Goal: Task Accomplishment & Management: Use online tool/utility

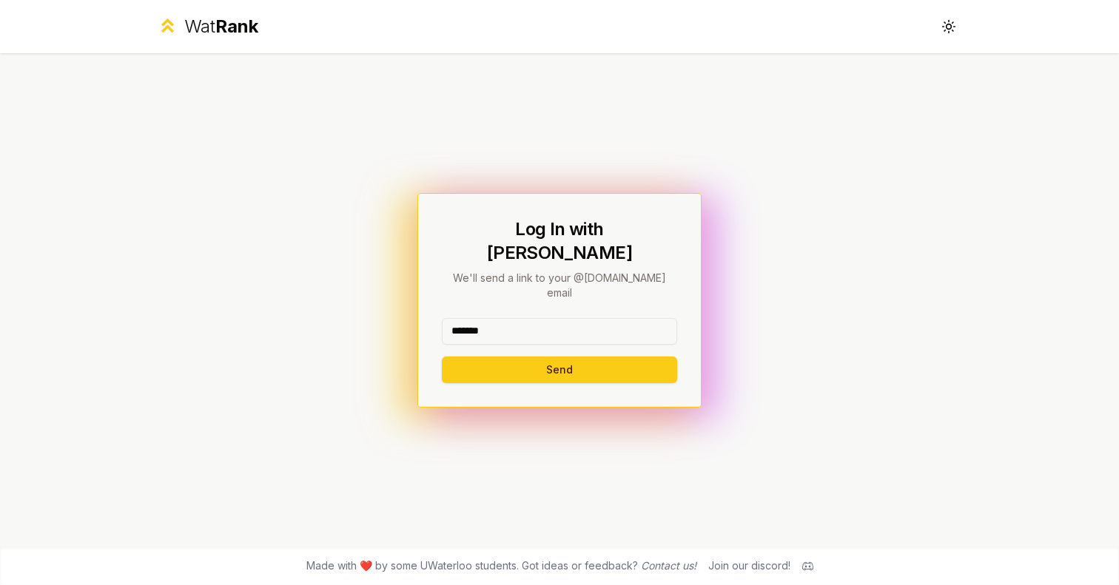
type input "*******"
click at [559, 357] on button "Send" at bounding box center [559, 370] width 235 height 27
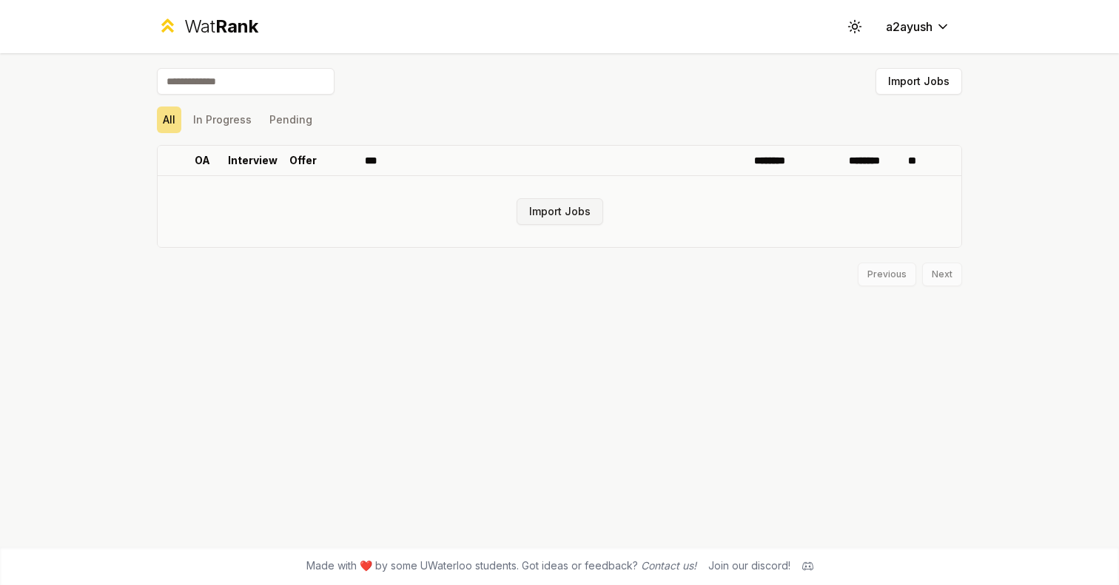
click at [551, 209] on button "Import Jobs" at bounding box center [560, 211] width 87 height 27
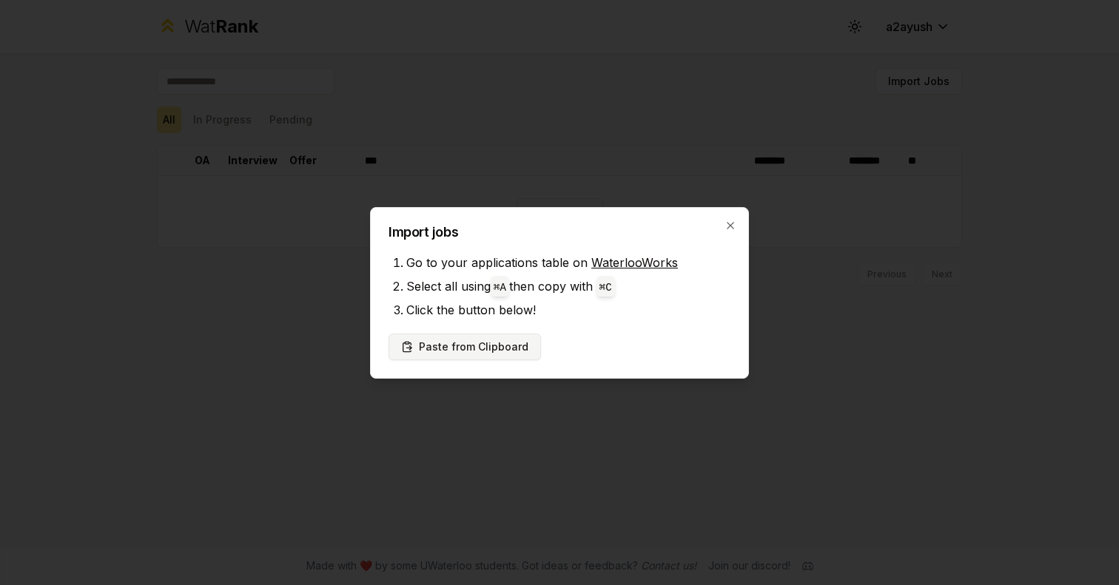
click at [501, 343] on button "Paste from Clipboard" at bounding box center [465, 347] width 152 height 27
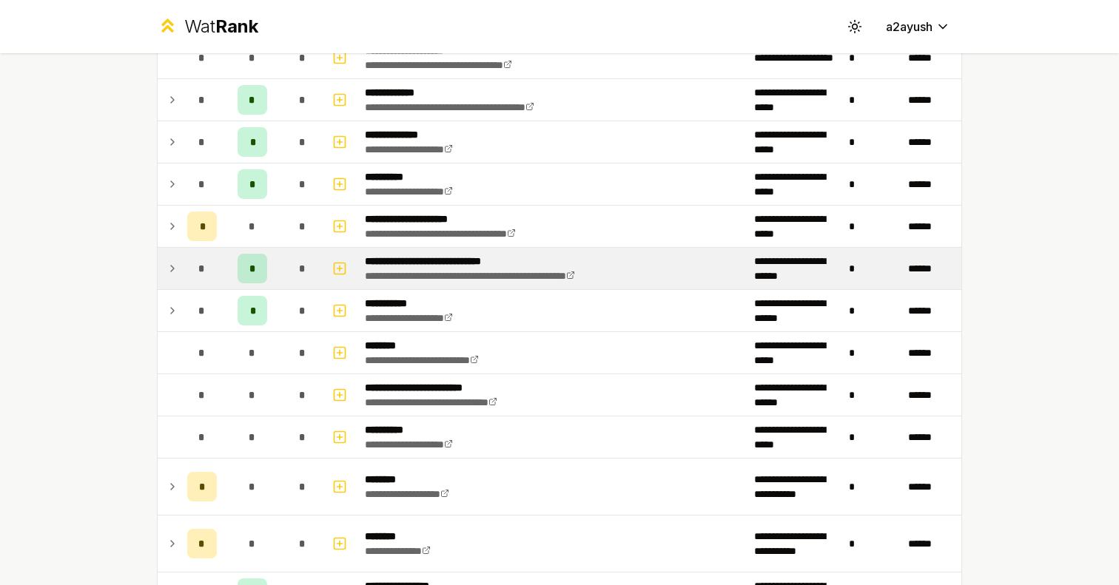
scroll to position [716, 0]
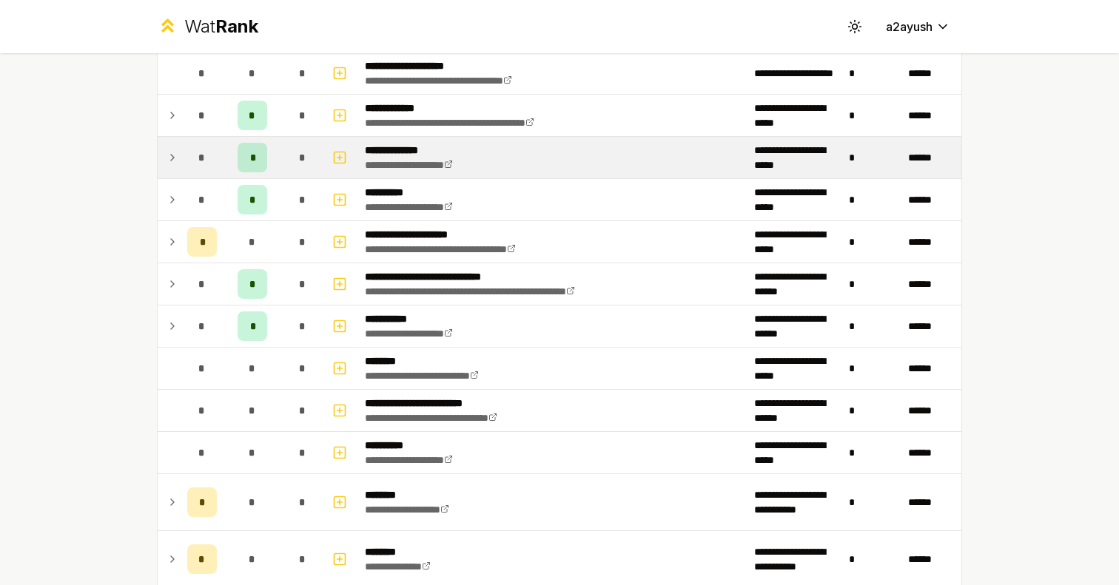
click at [178, 156] on icon at bounding box center [173, 158] width 12 height 18
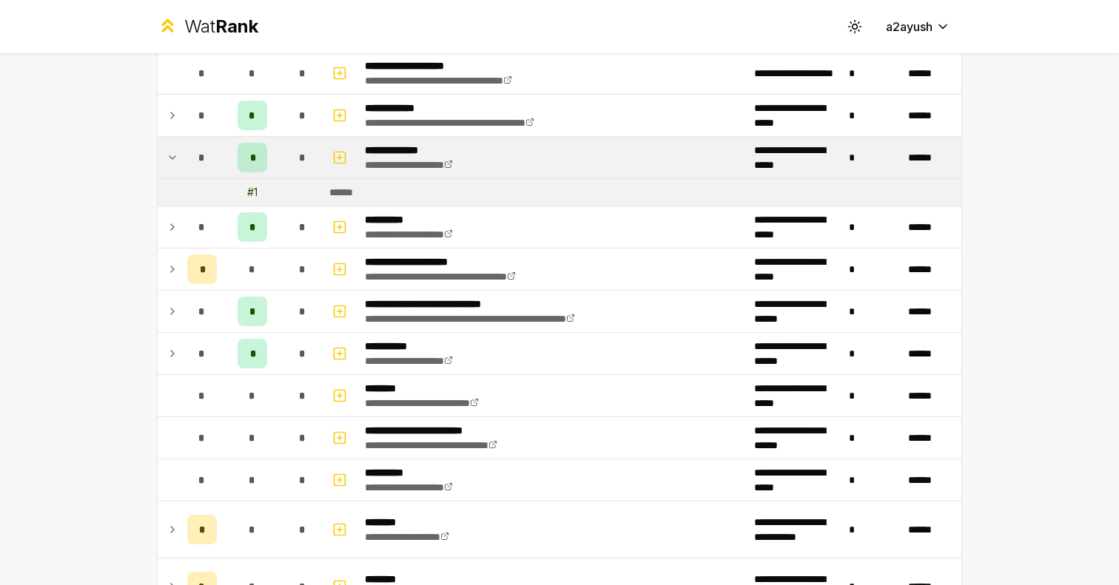
click at [249, 160] on div "*" at bounding box center [253, 158] width 30 height 30
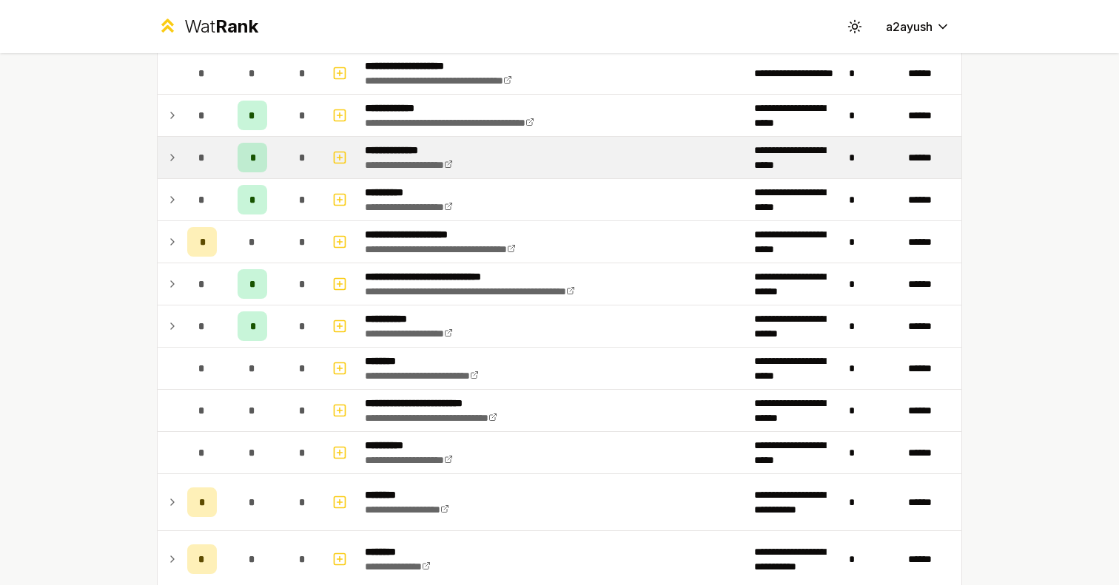
click at [263, 164] on div "*" at bounding box center [253, 158] width 30 height 30
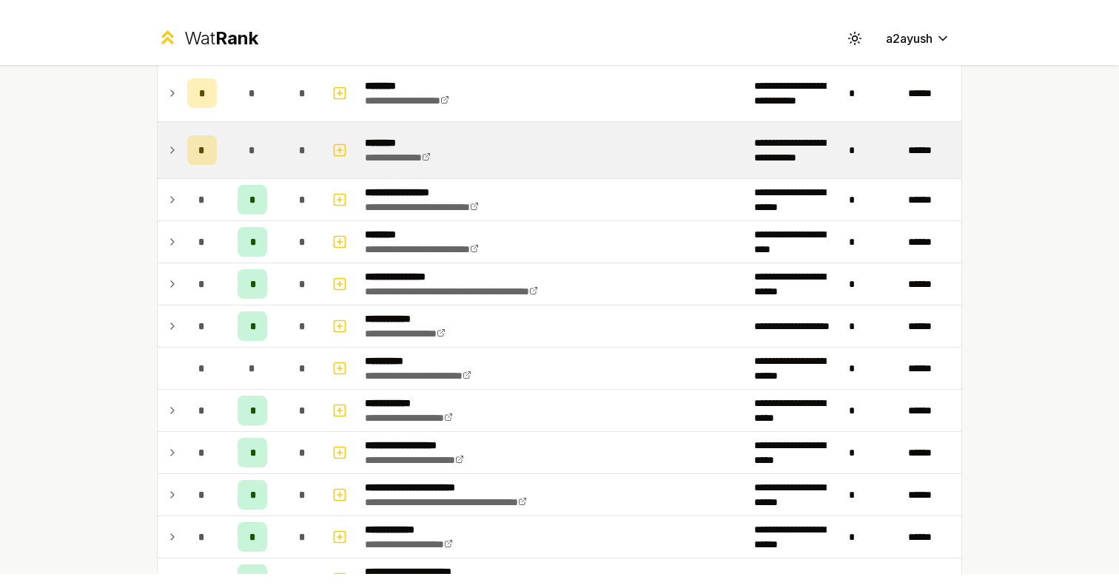
scroll to position [1485, 0]
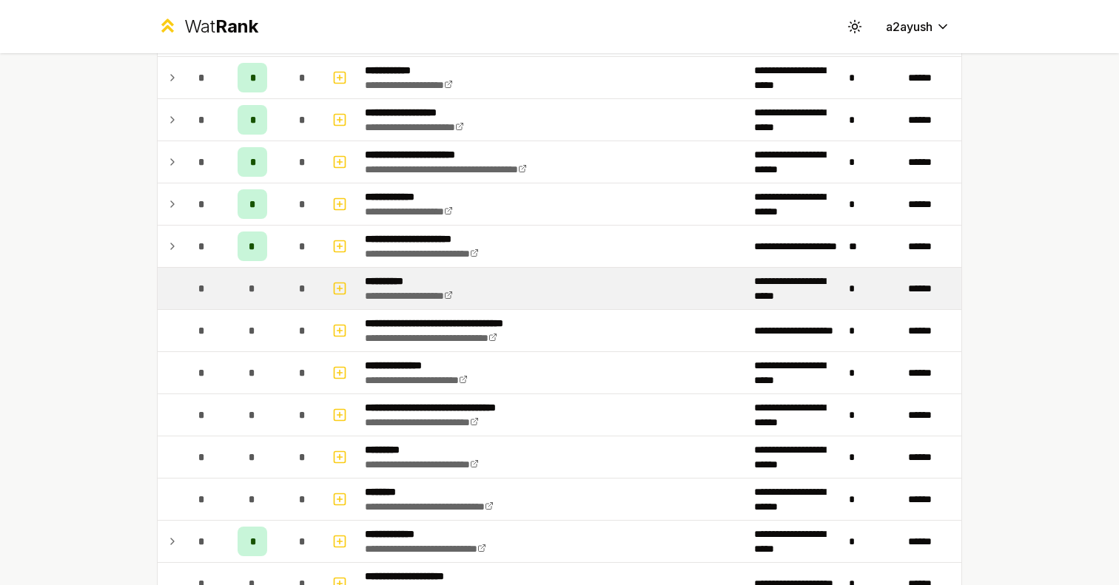
click at [221, 288] on td "*" at bounding box center [201, 288] width 41 height 41
click at [247, 292] on div "*" at bounding box center [253, 289] width 30 height 30
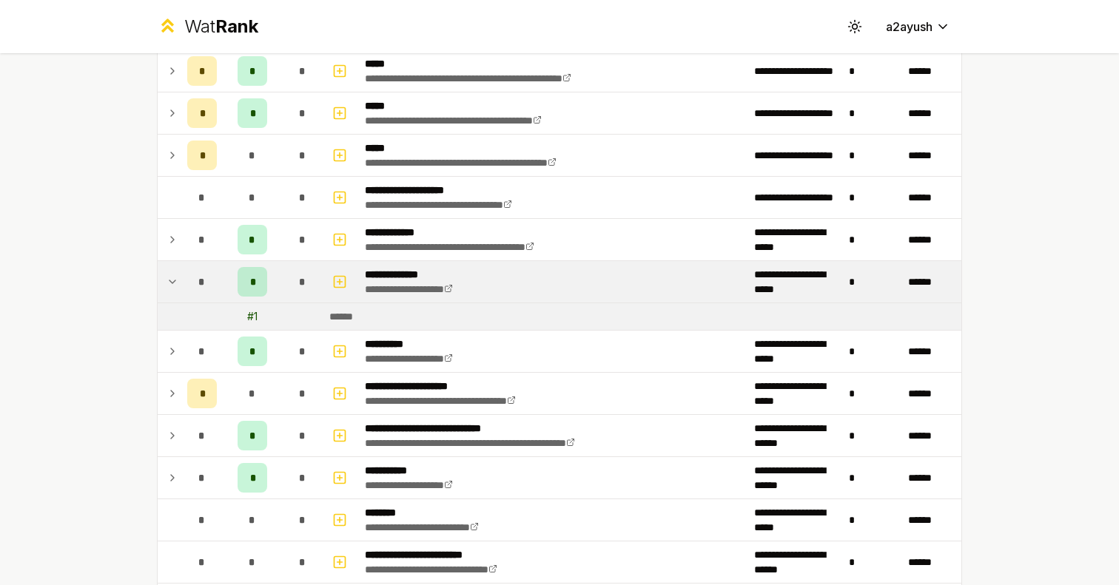
scroll to position [589, 0]
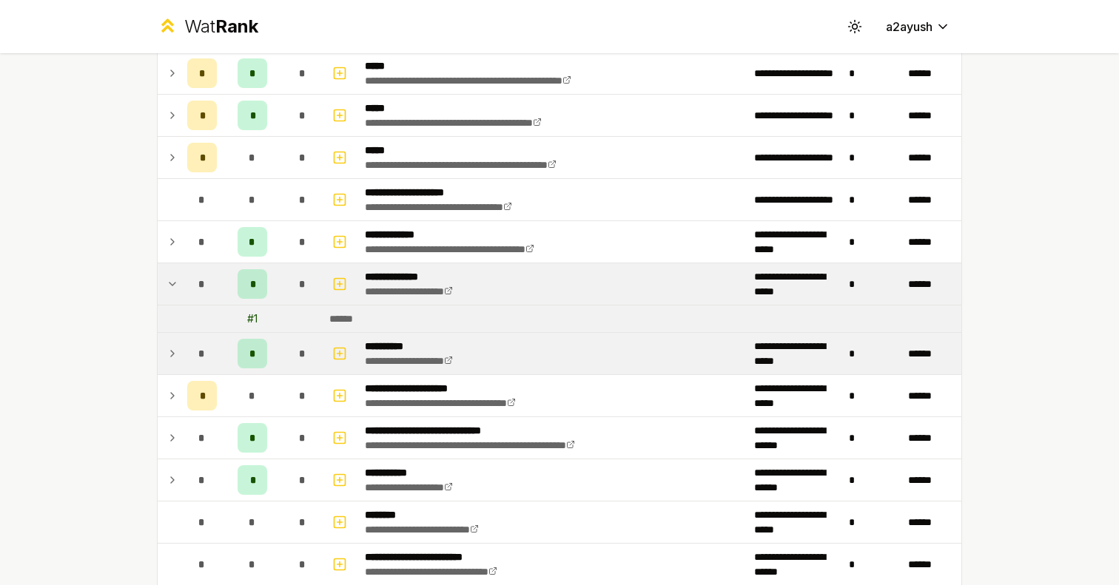
click at [249, 351] on span "*" at bounding box center [252, 353] width 7 height 15
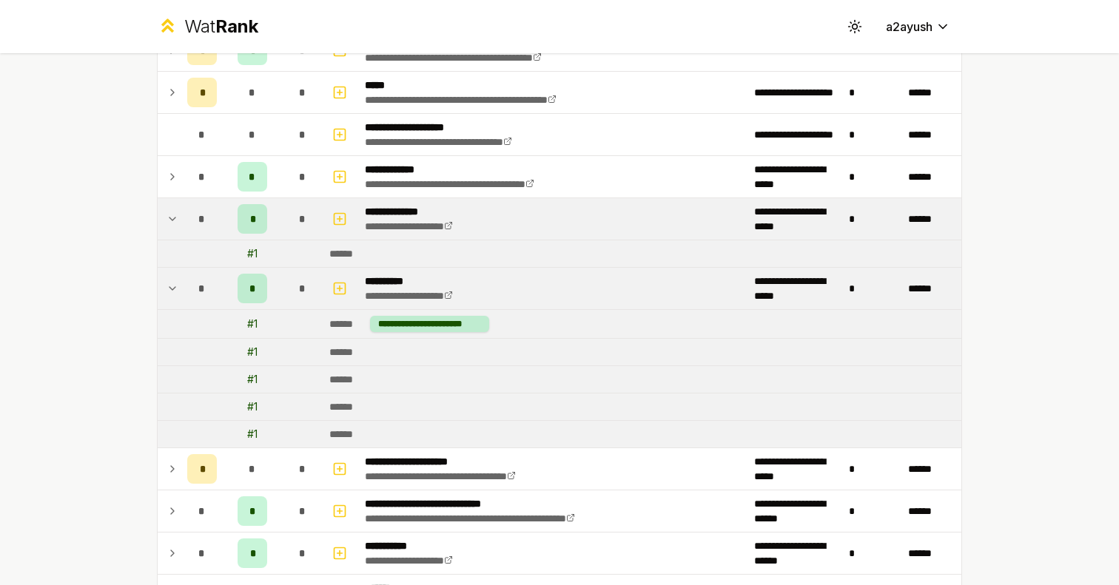
scroll to position [629, 0]
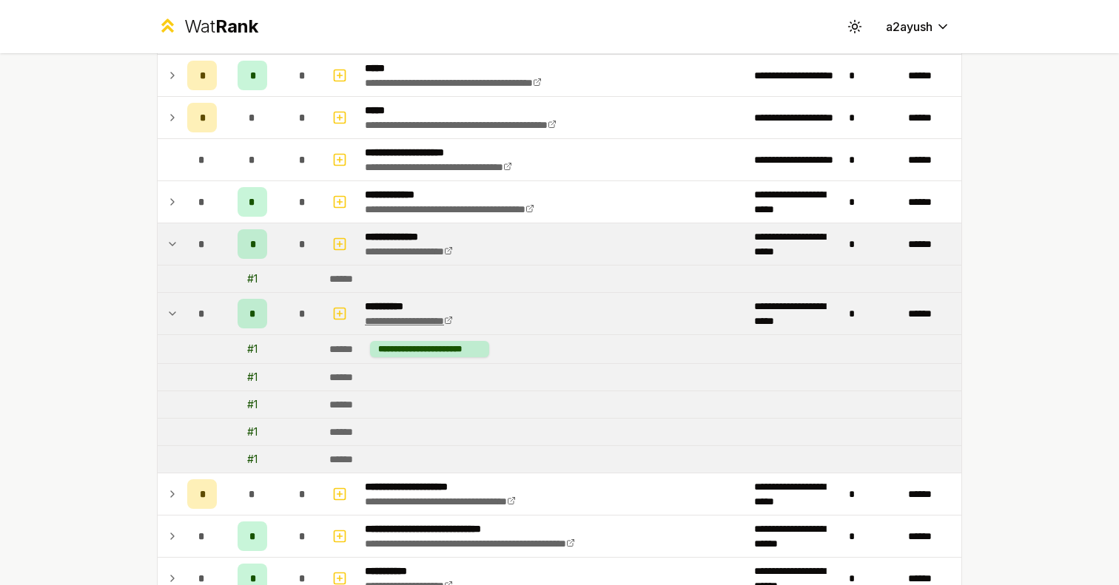
click at [453, 325] on icon at bounding box center [448, 320] width 9 height 9
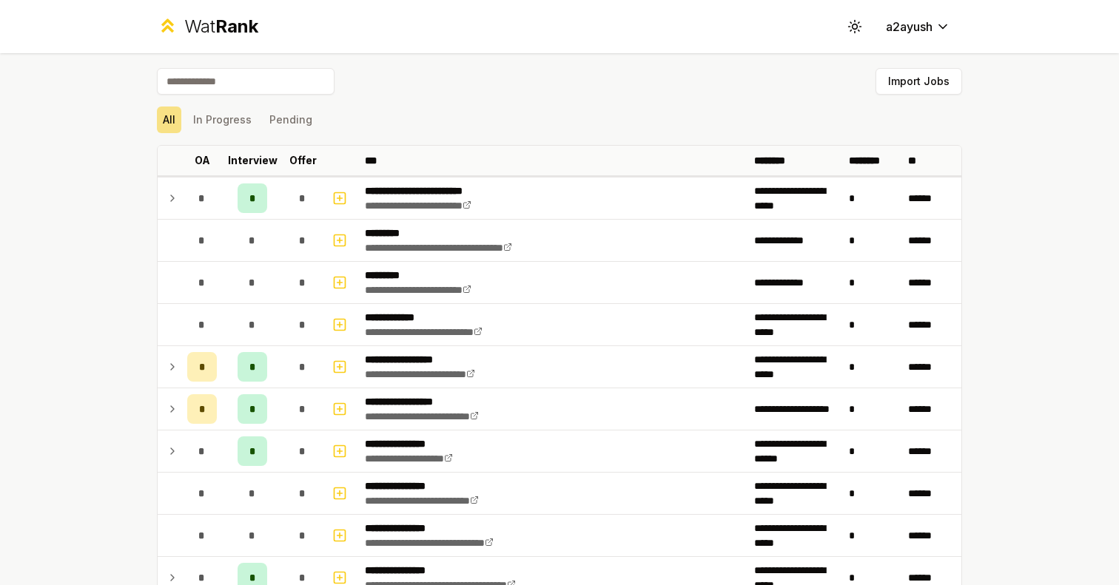
scroll to position [0, 0]
click at [221, 110] on button "In Progress" at bounding box center [222, 120] width 70 height 27
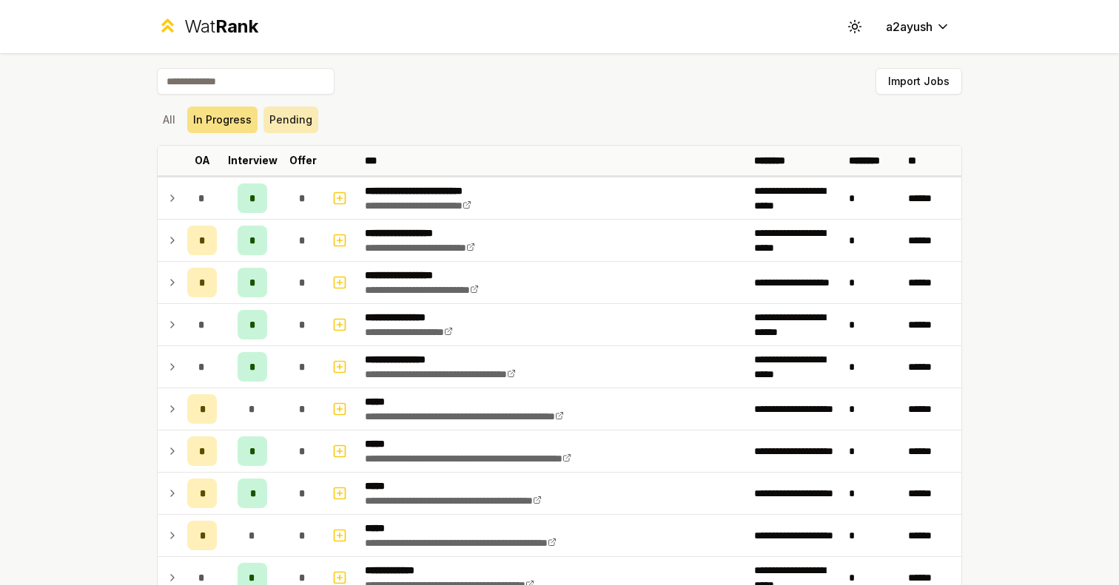
click at [285, 130] on button "Pending" at bounding box center [290, 120] width 55 height 27
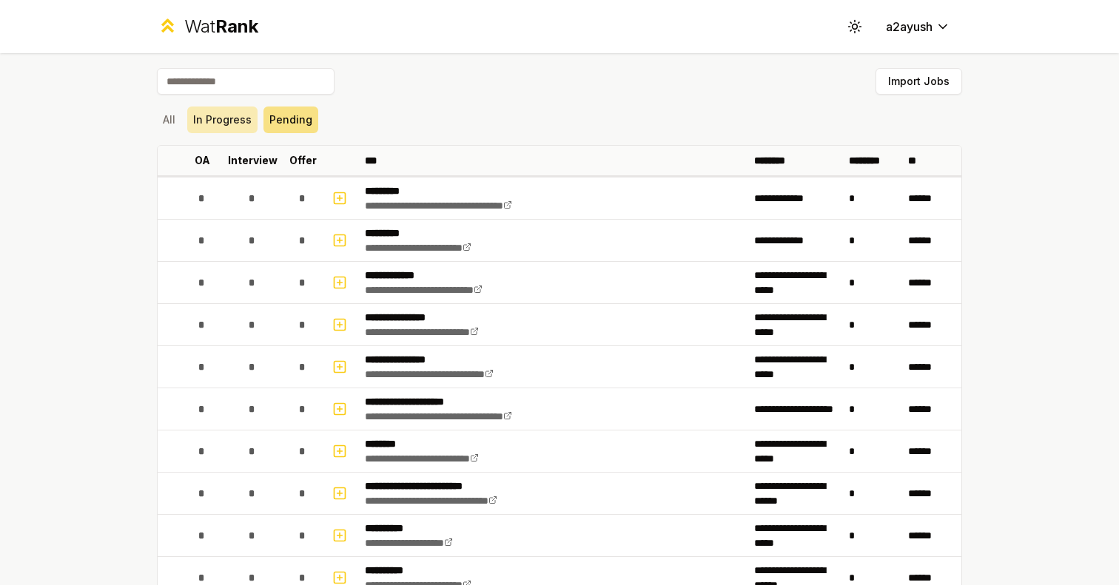
click at [230, 126] on button "In Progress" at bounding box center [222, 120] width 70 height 27
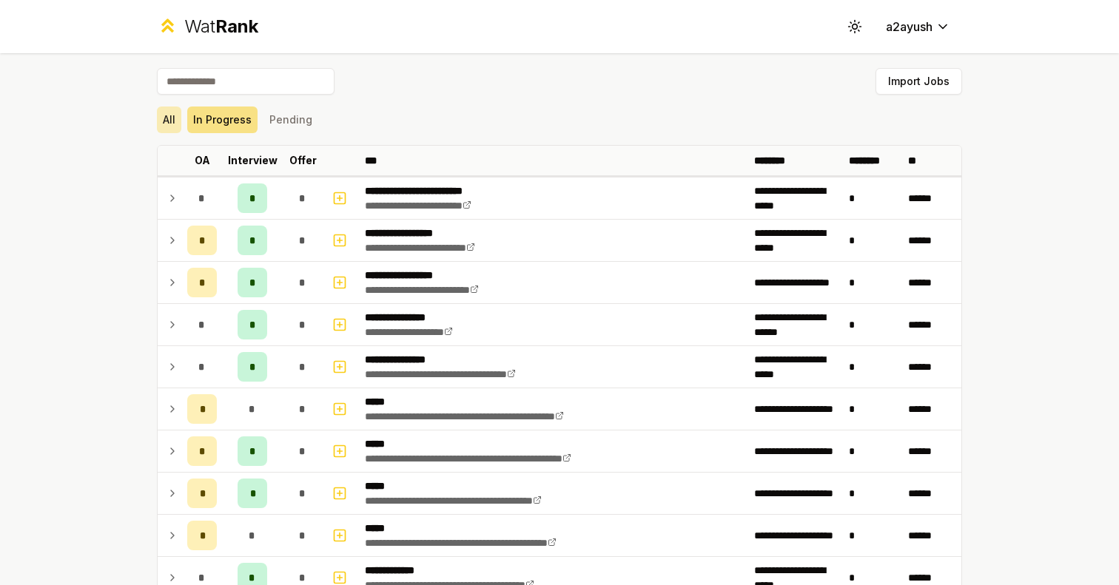
click at [181, 127] on button "All" at bounding box center [169, 120] width 24 height 27
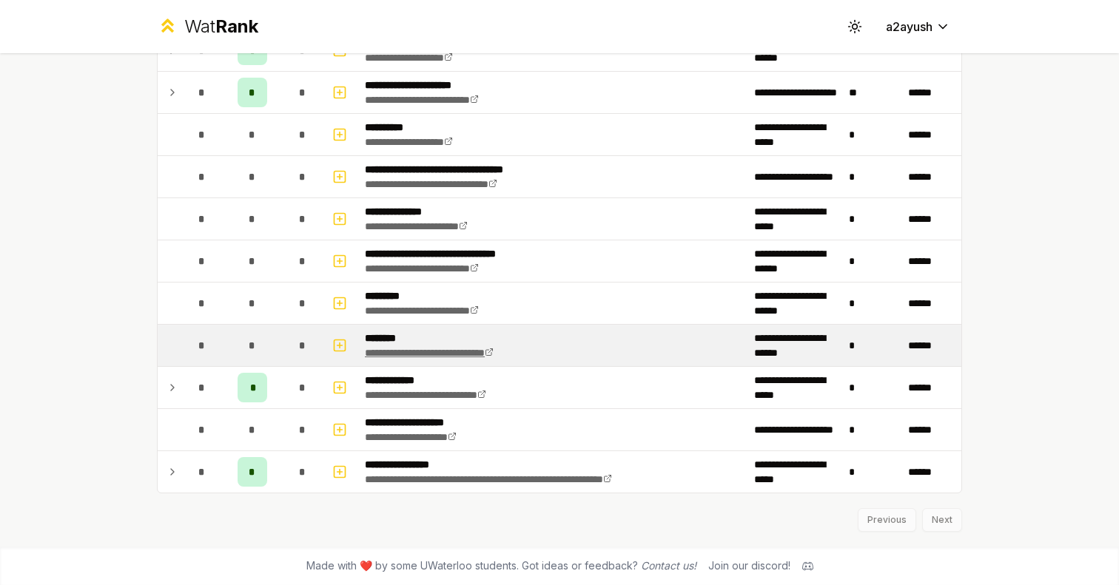
scroll to position [1612, 0]
